Goal: Information Seeking & Learning: Learn about a topic

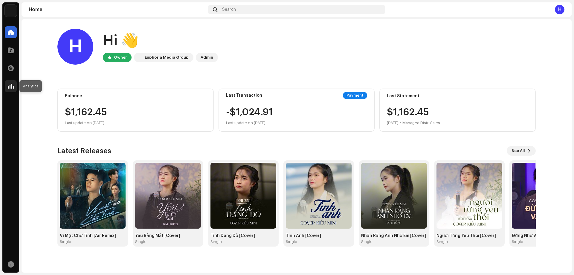
click at [14, 86] on div at bounding box center [11, 86] width 12 height 12
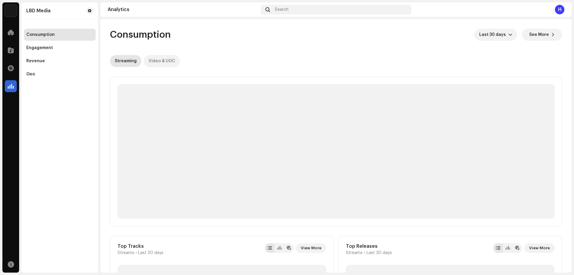
click at [153, 60] on div "Video & UGC" at bounding box center [162, 61] width 27 height 12
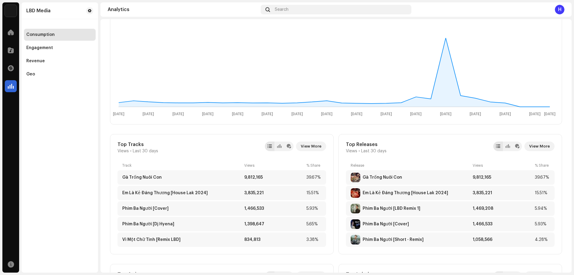
scroll to position [120, 0]
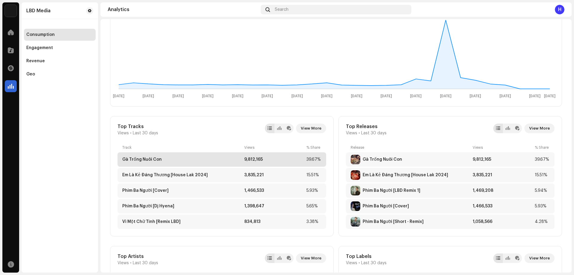
click at [137, 157] on div "Gà Trống Nuôi Con 9,812,165 39.67%" at bounding box center [221, 159] width 209 height 14
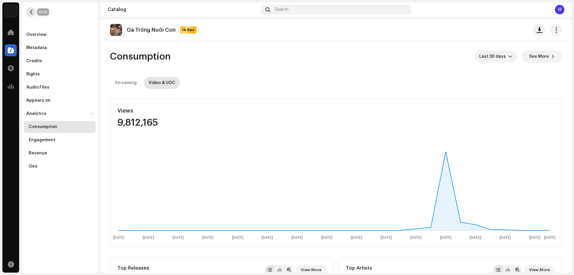
click at [30, 14] on span "button" at bounding box center [31, 12] width 4 height 5
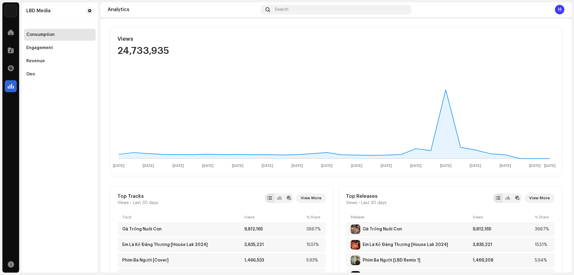
scroll to position [44, 0]
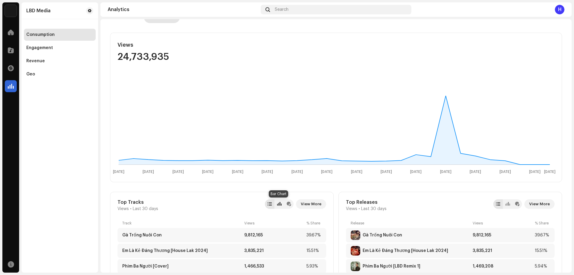
click at [277, 204] on div at bounding box center [279, 203] width 4 height 5
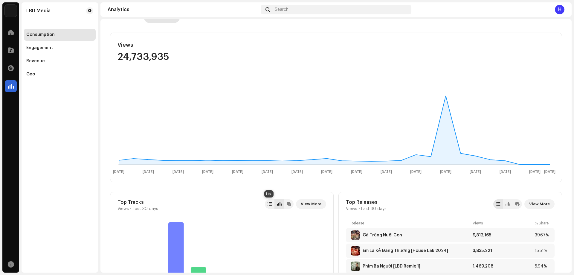
click at [271, 201] on div at bounding box center [270, 204] width 10 height 10
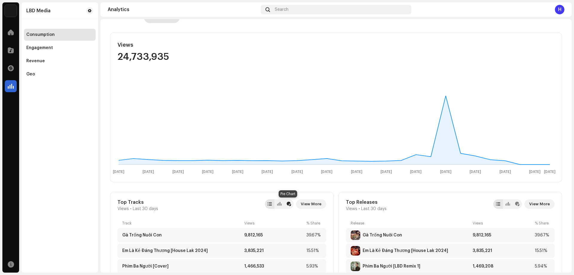
click at [288, 203] on div at bounding box center [289, 203] width 4 height 5
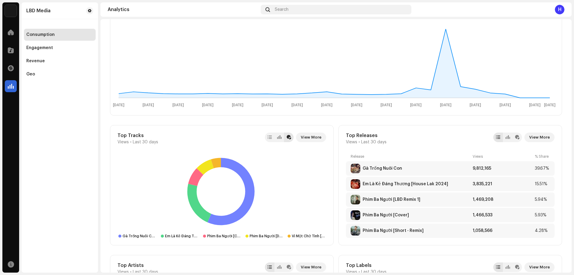
scroll to position [164, 0]
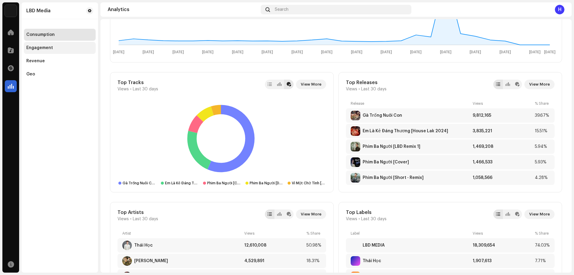
click at [39, 48] on div "Engagement" at bounding box center [39, 47] width 27 height 5
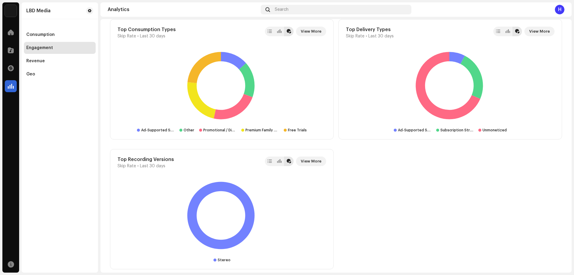
scroll to position [742, 0]
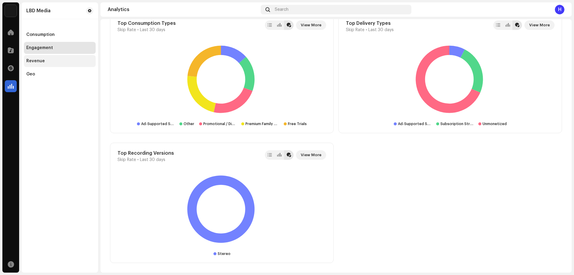
click at [40, 56] on div "Revenue" at bounding box center [60, 61] width 72 height 12
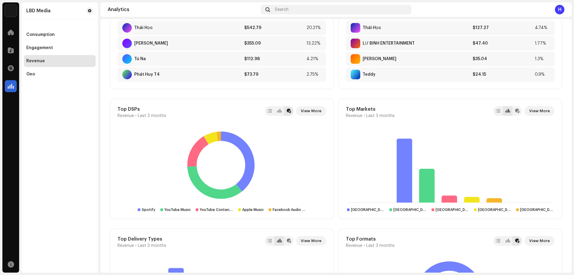
scroll to position [300, 0]
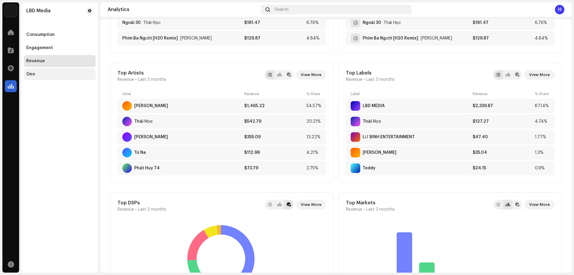
click at [28, 73] on div "Geo" at bounding box center [30, 74] width 9 height 5
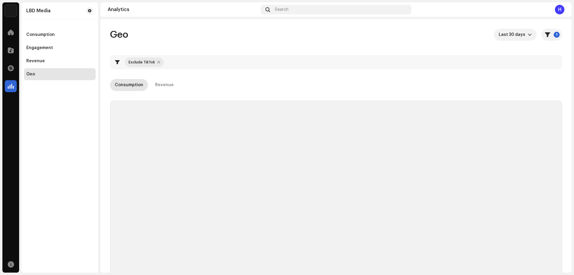
checkbox input "true"
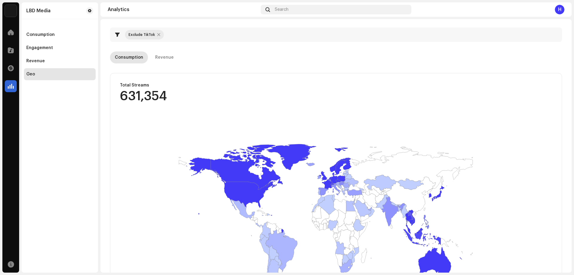
scroll to position [27, 0]
click at [12, 34] on span at bounding box center [11, 32] width 6 height 5
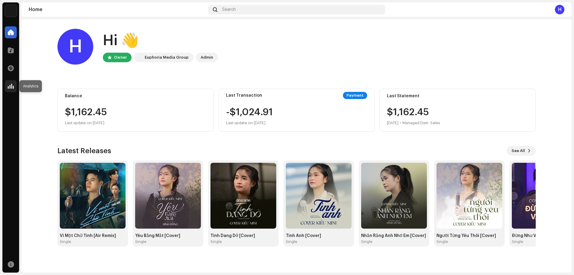
click at [9, 88] on span at bounding box center [11, 86] width 6 height 5
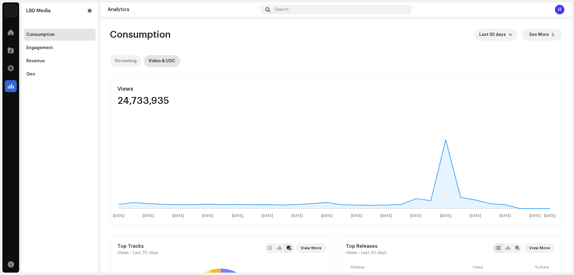
click at [125, 62] on div "Streaming" at bounding box center [126, 61] width 22 height 12
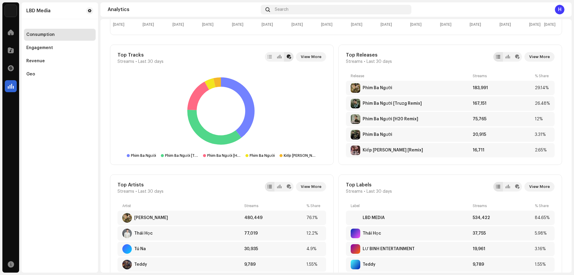
scroll to position [209, 0]
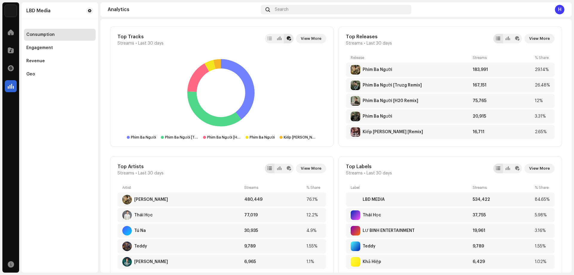
click at [48, 139] on div "LBD Media Consumption Engagement Revenue Geo" at bounding box center [60, 137] width 77 height 270
